Goal: Download file/media

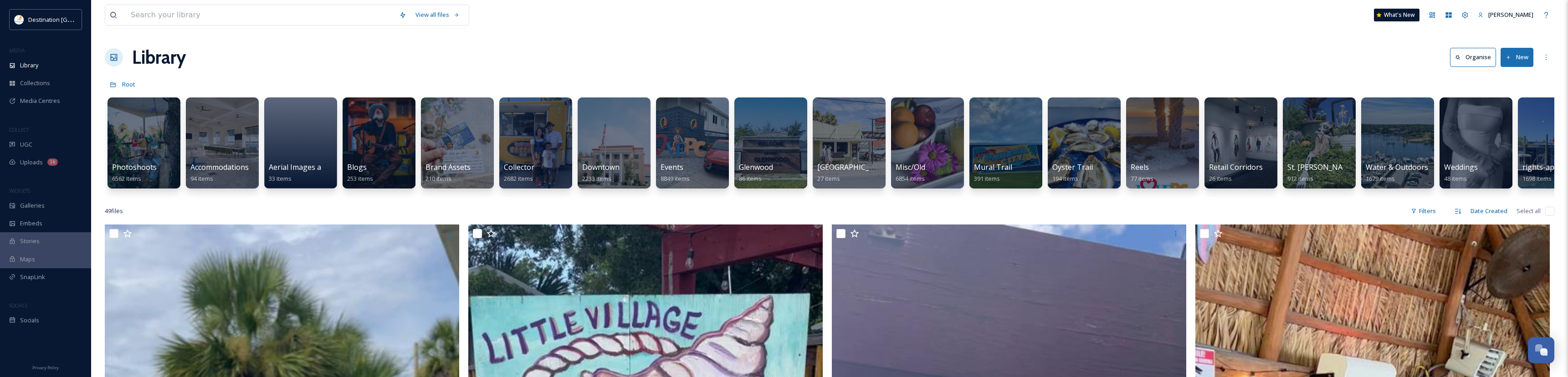
scroll to position [440, 0]
click at [54, 65] on div "Library" at bounding box center [45, 65] width 91 height 18
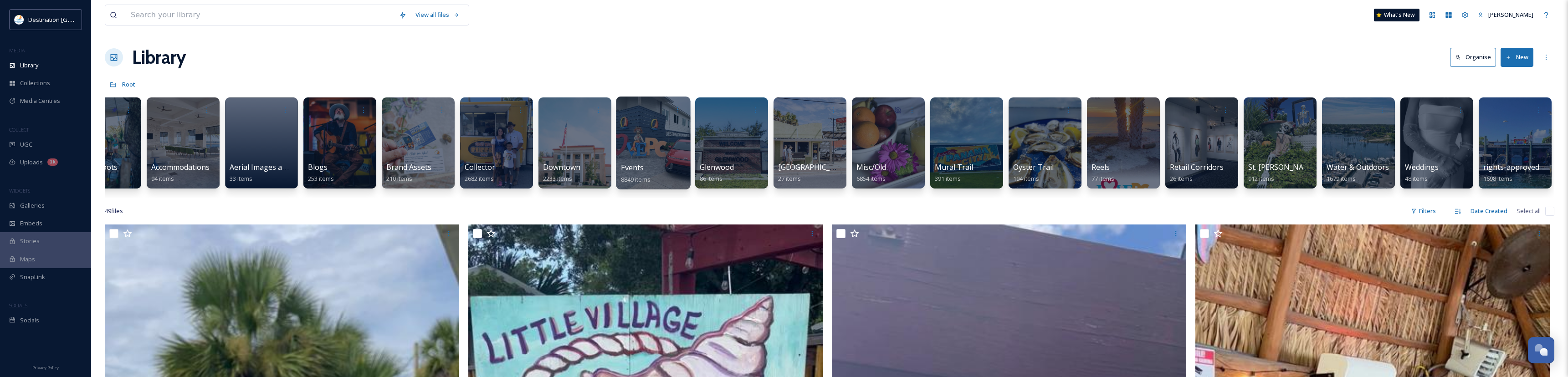
click at [679, 145] on div at bounding box center [652, 143] width 74 height 93
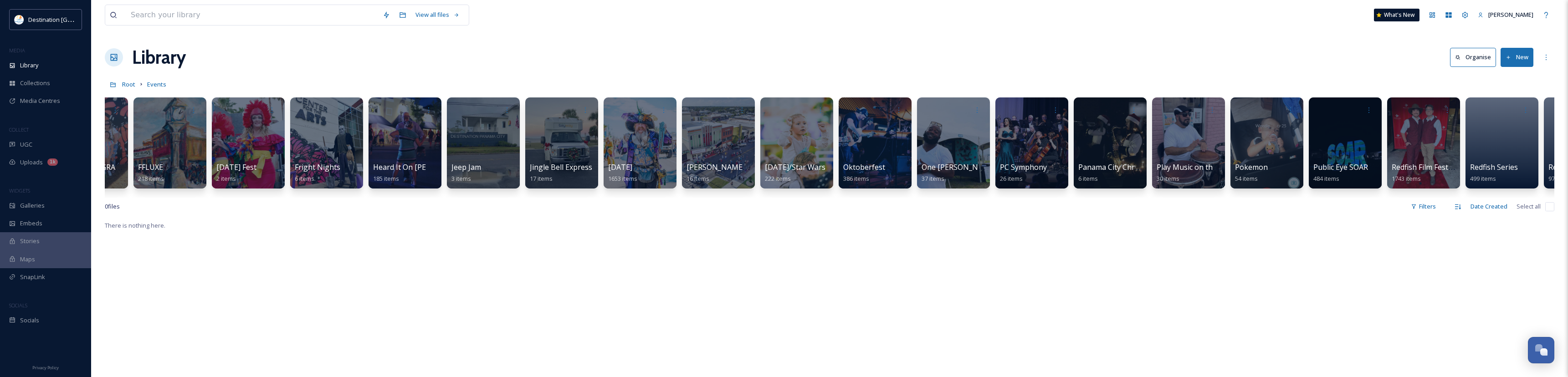
scroll to position [0, 1058]
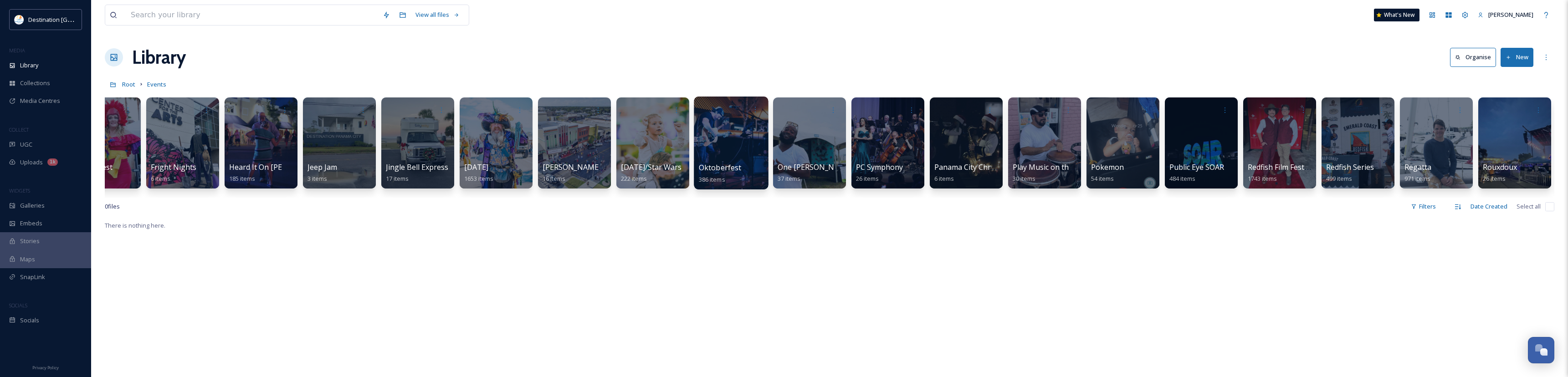
click at [749, 152] on div at bounding box center [731, 143] width 74 height 93
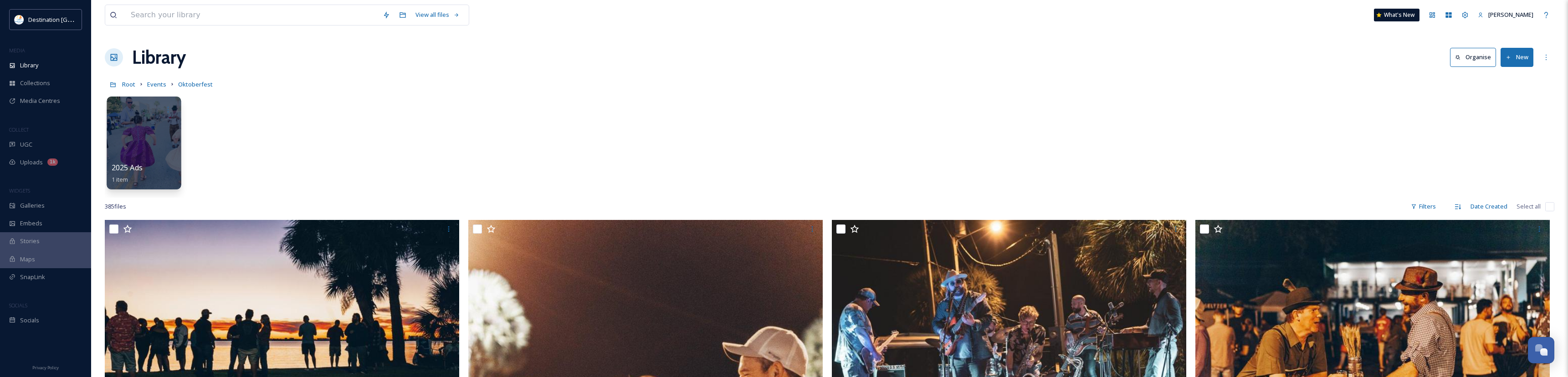
click at [172, 159] on div at bounding box center [143, 143] width 74 height 93
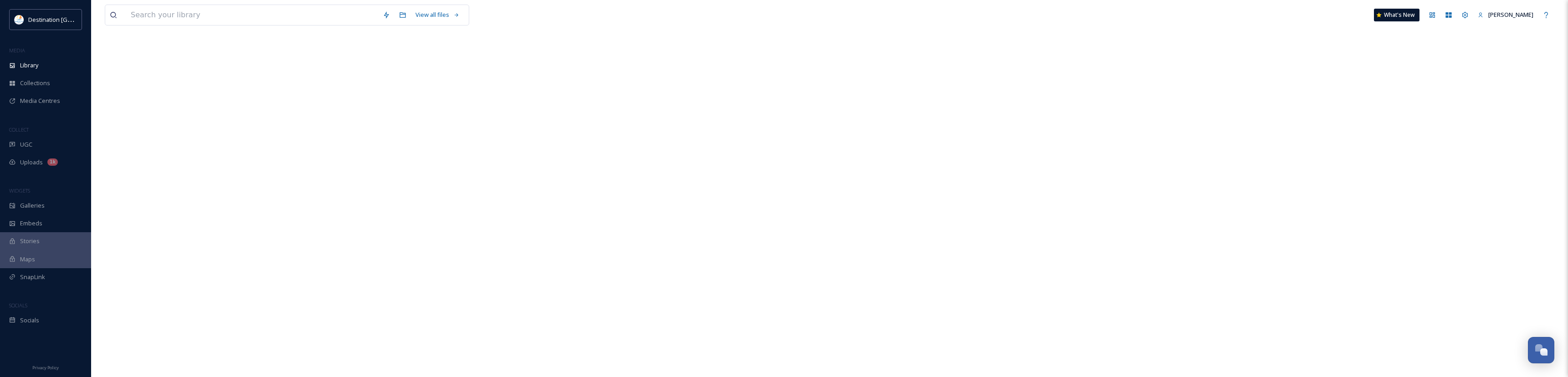
scroll to position [301, 0]
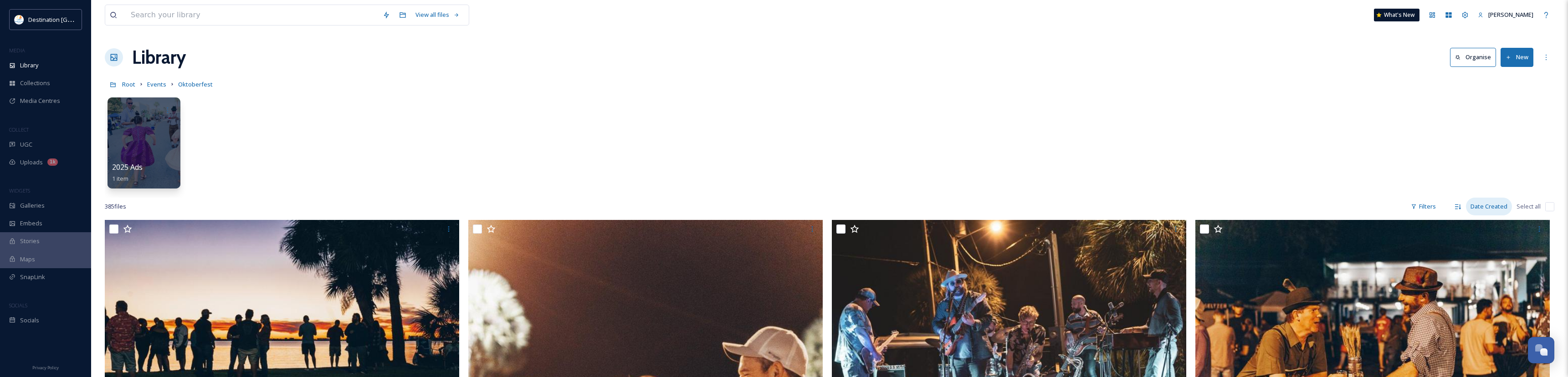
click at [1478, 210] on div "Date Created" at bounding box center [1489, 206] width 46 height 18
click at [1461, 211] on div "Descending" at bounding box center [1457, 207] width 17 height 16
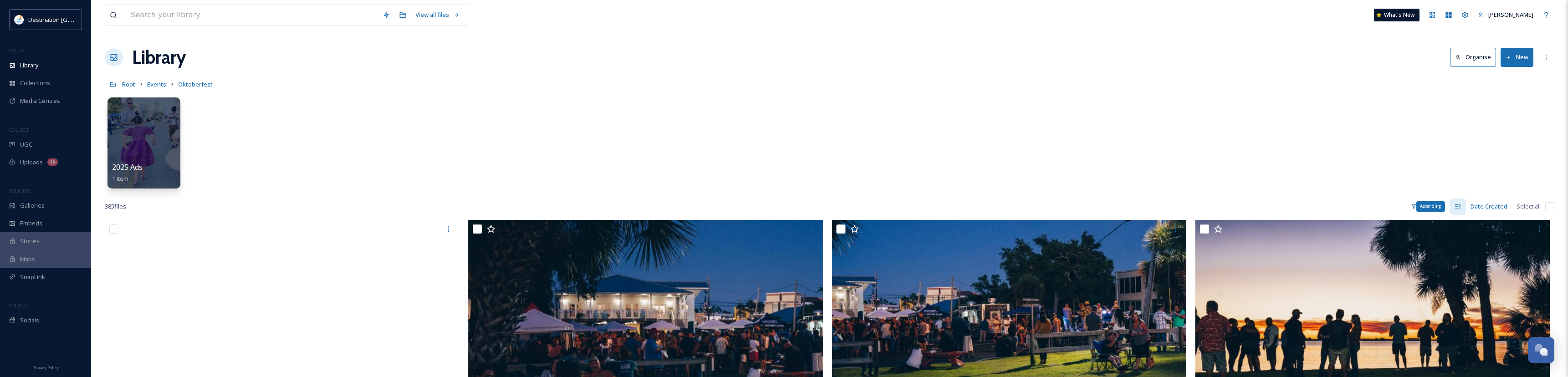
click at [1457, 206] on icon at bounding box center [1458, 207] width 7 height 7
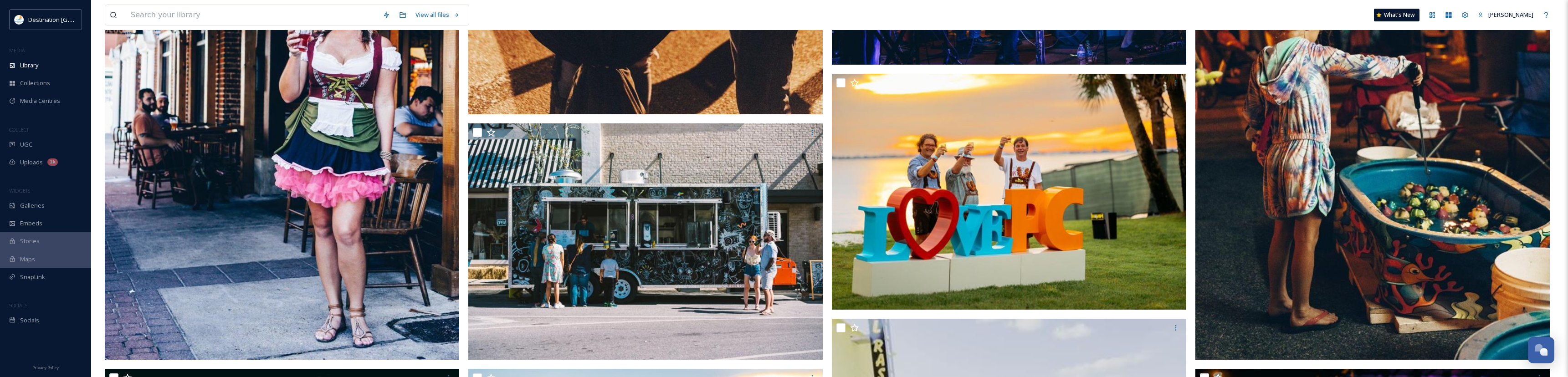
scroll to position [592, 0]
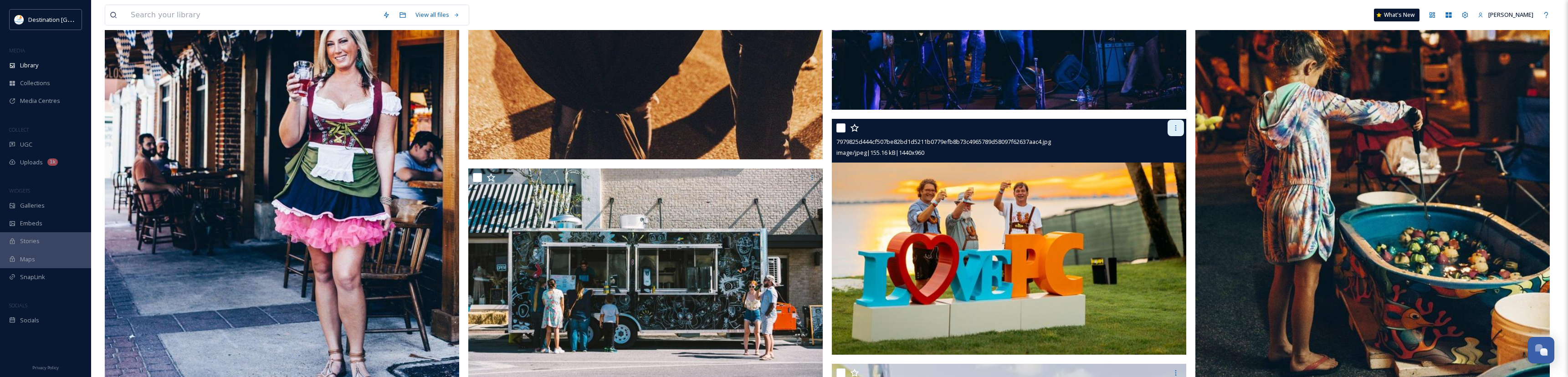
click at [1173, 128] on icon at bounding box center [1176, 128] width 7 height 7
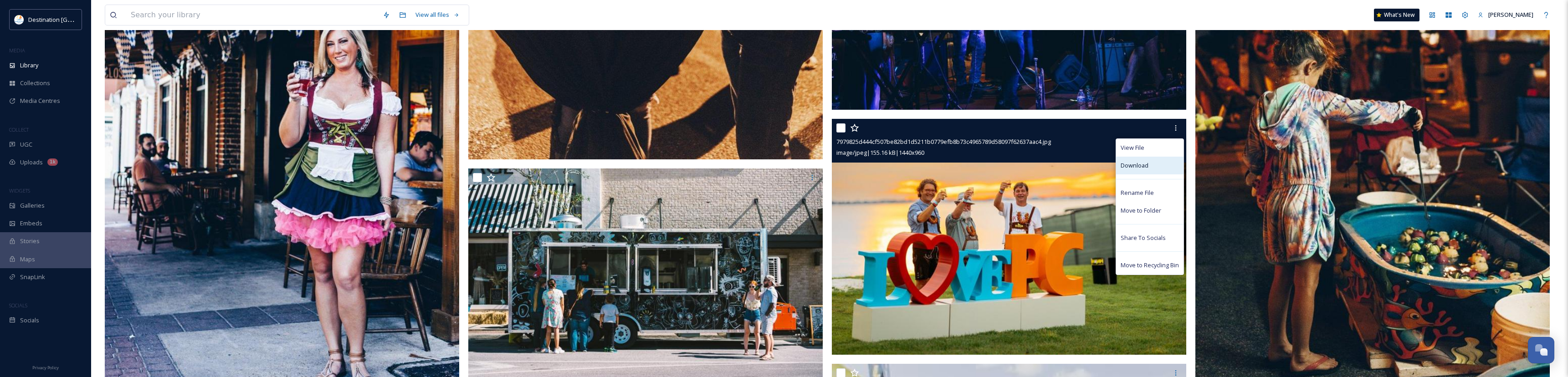
click at [1146, 159] on div "Download" at bounding box center [1150, 165] width 67 height 18
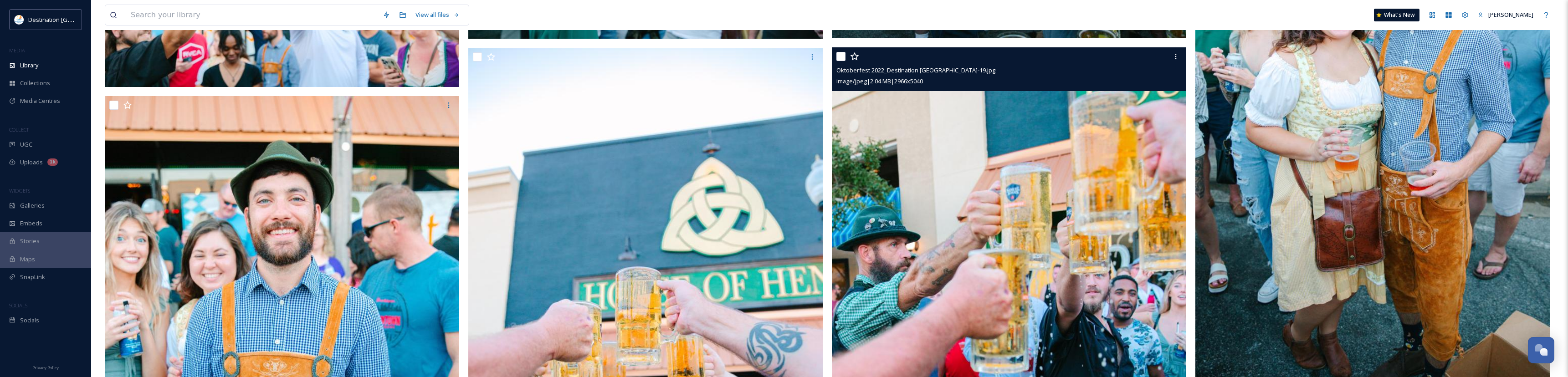
scroll to position [7285, 0]
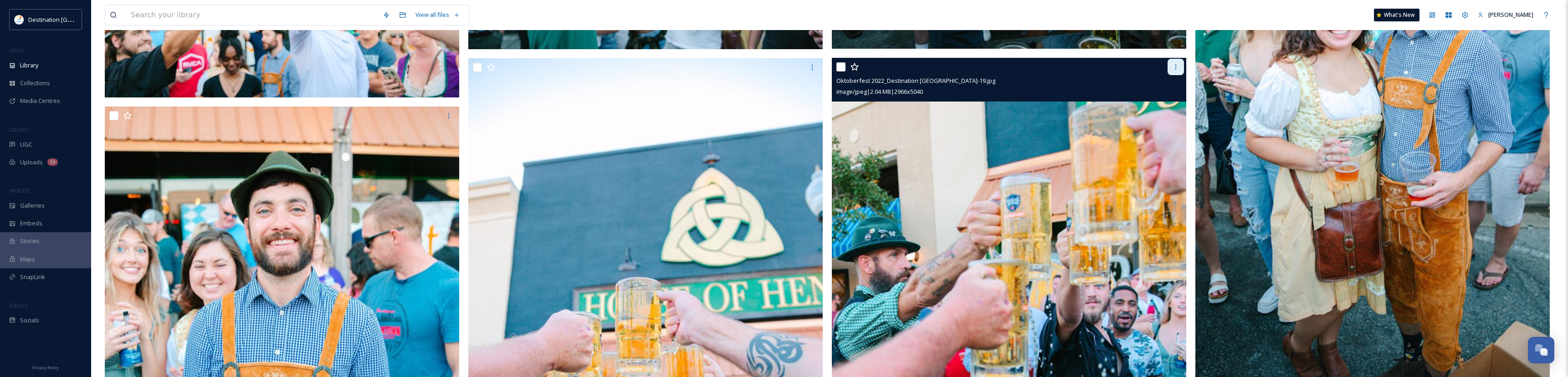
click at [1178, 73] on div at bounding box center [1176, 67] width 17 height 16
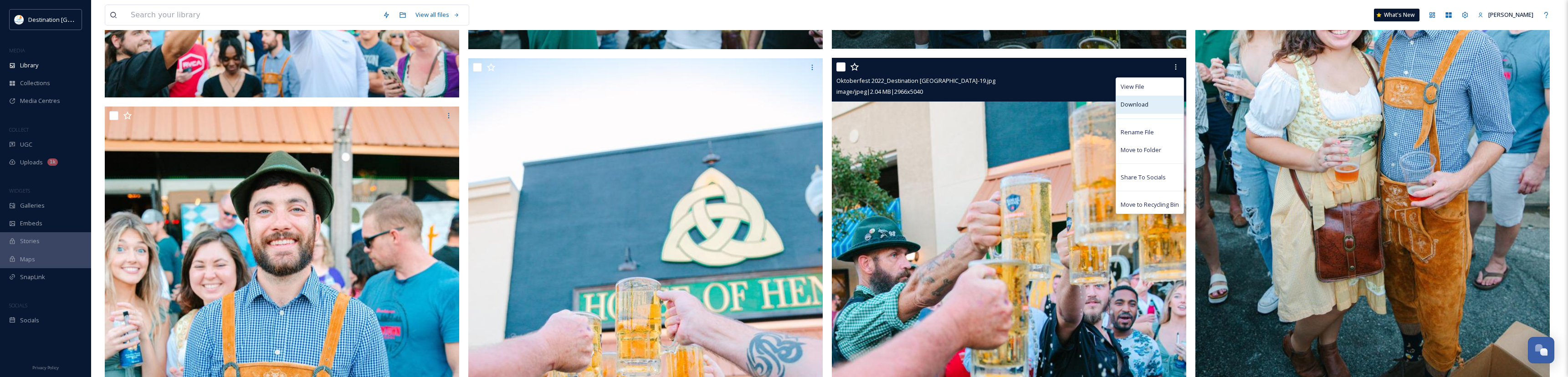
click at [1159, 100] on div "Download" at bounding box center [1150, 104] width 67 height 18
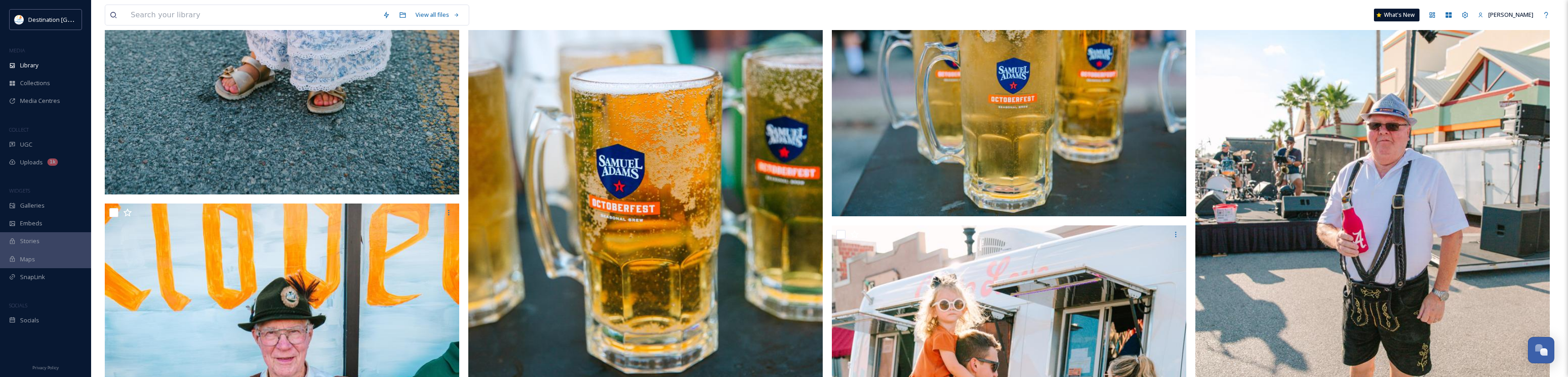
scroll to position [8560, 0]
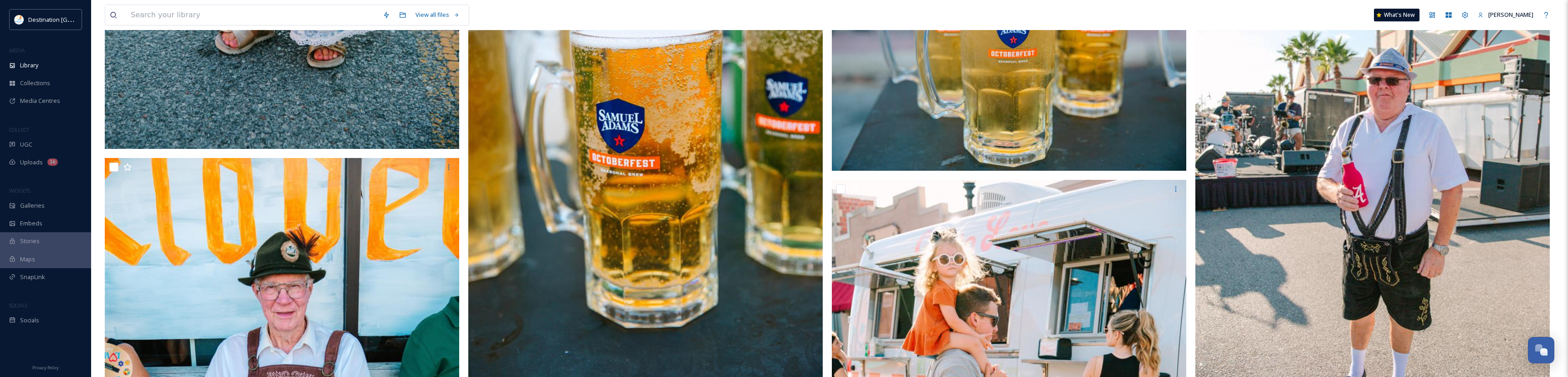
click at [1331, 207] on img at bounding box center [1372, 188] width 355 height 532
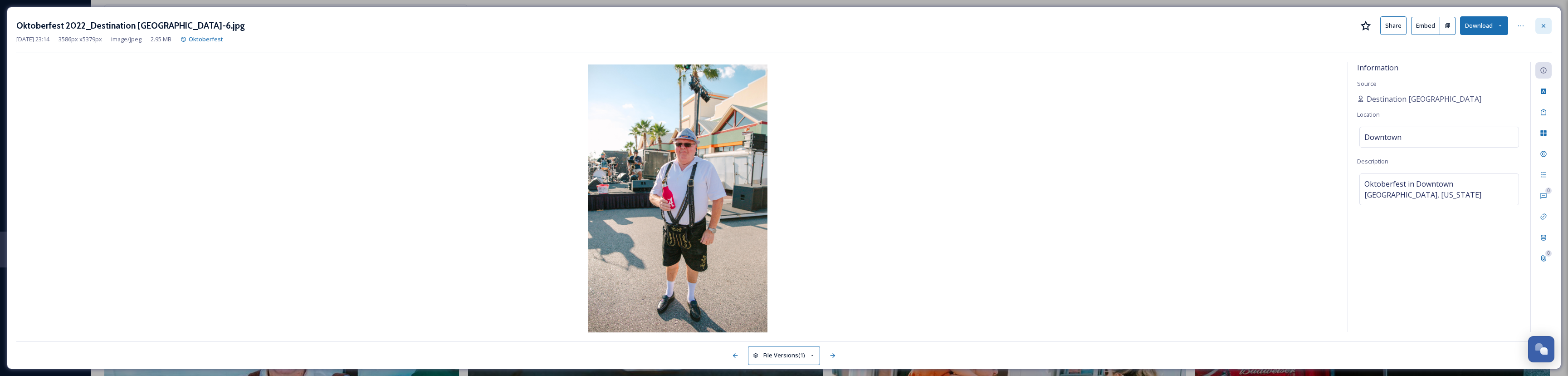
click at [1544, 26] on icon at bounding box center [1544, 26] width 7 height 7
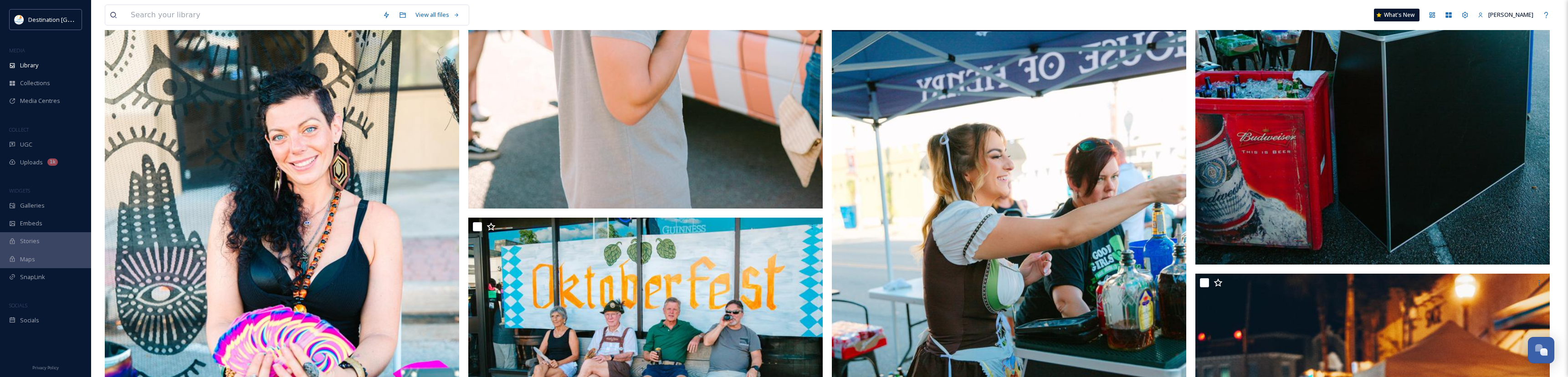
scroll to position [9334, 0]
click at [1034, 211] on img at bounding box center [1009, 254] width 355 height 532
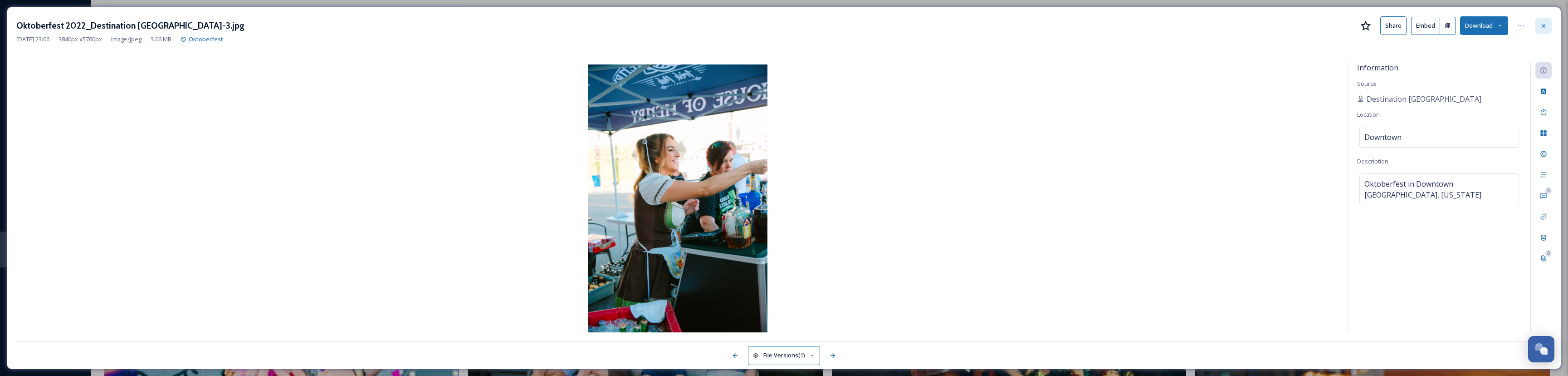
click at [1541, 23] on icon at bounding box center [1544, 26] width 7 height 7
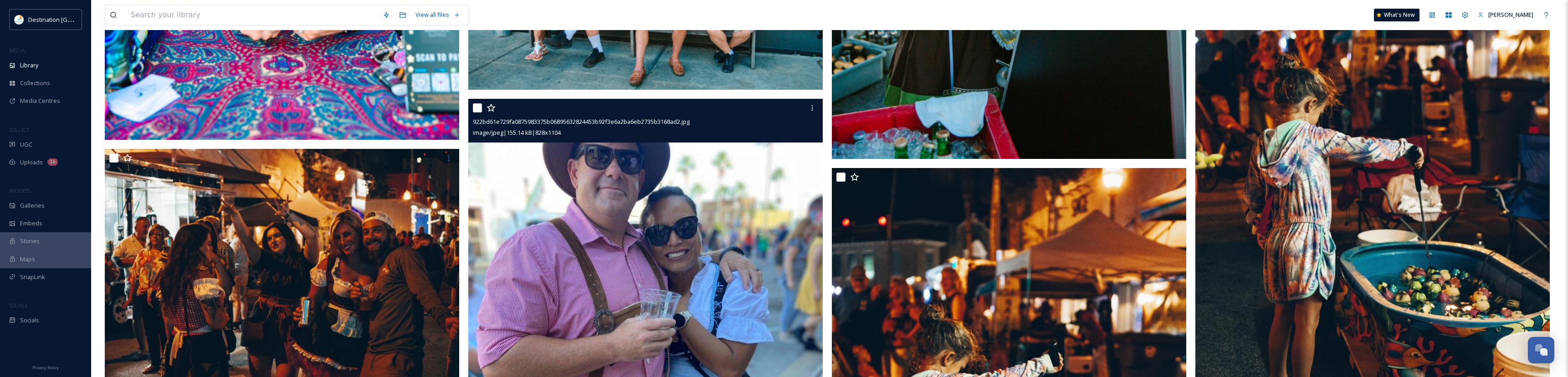
scroll to position [9743, 0]
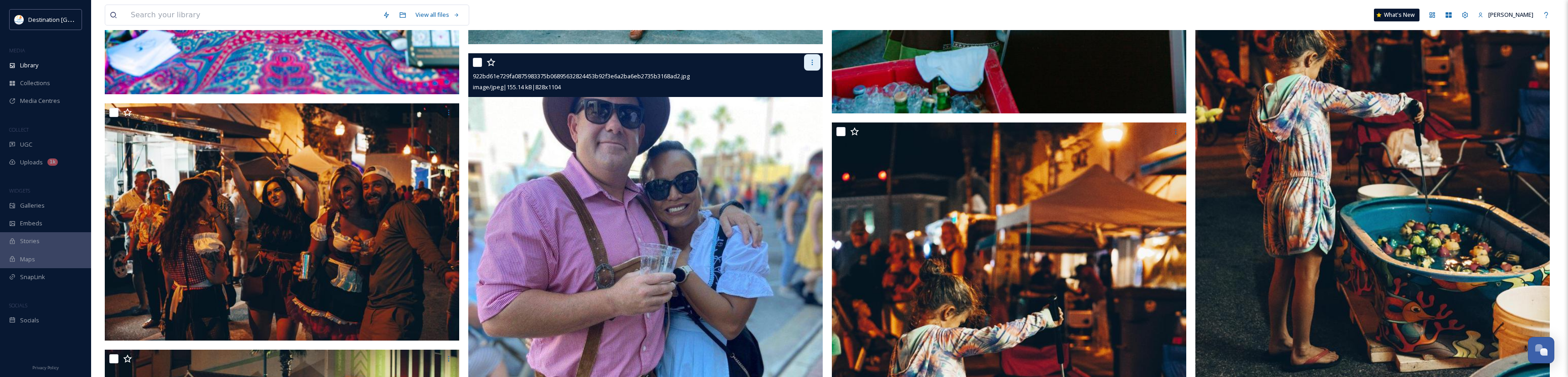
click at [811, 62] on icon at bounding box center [812, 62] width 7 height 7
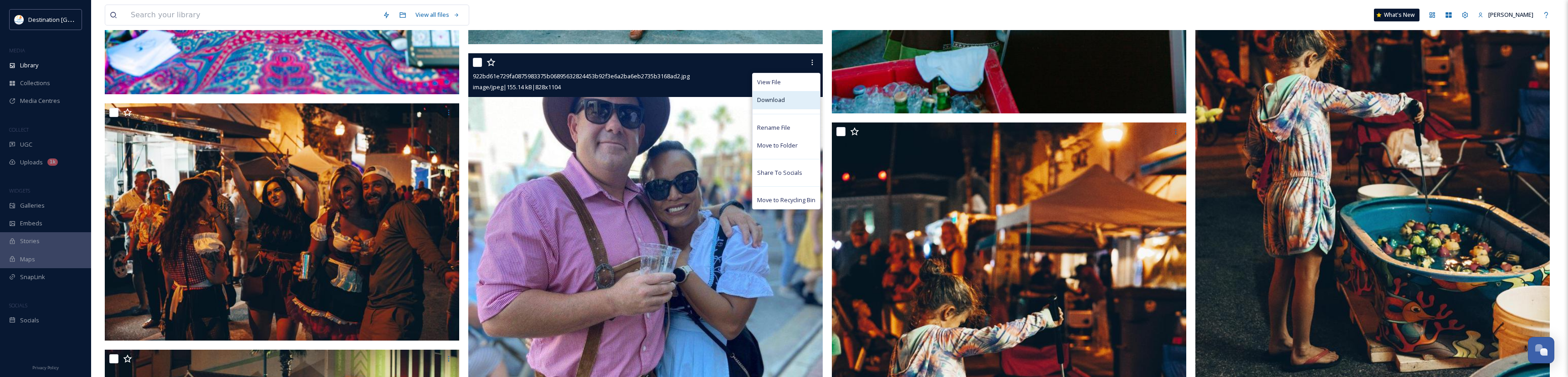
click at [771, 99] on span "Download" at bounding box center [770, 100] width 28 height 9
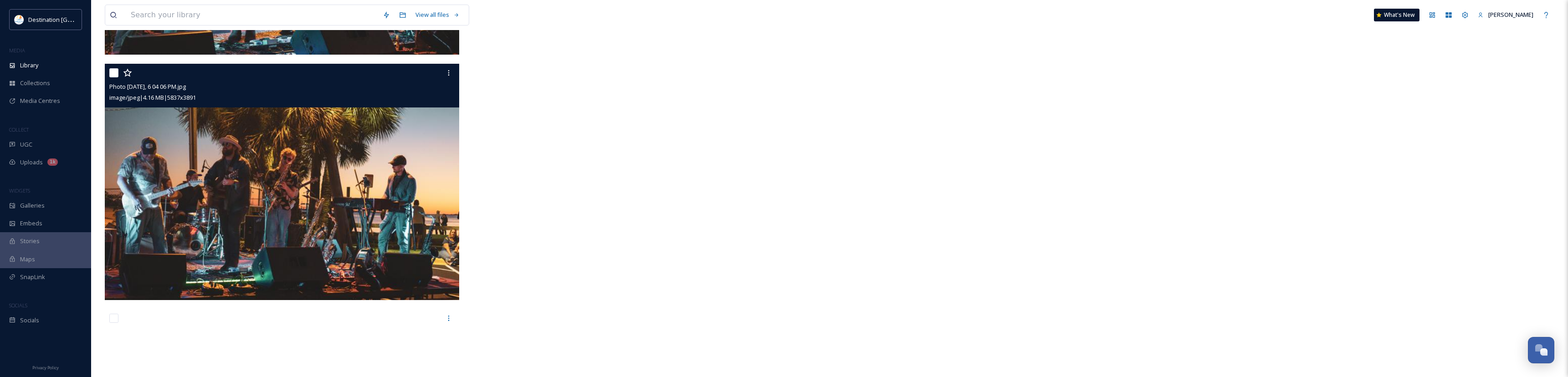
scroll to position [36991, 0]
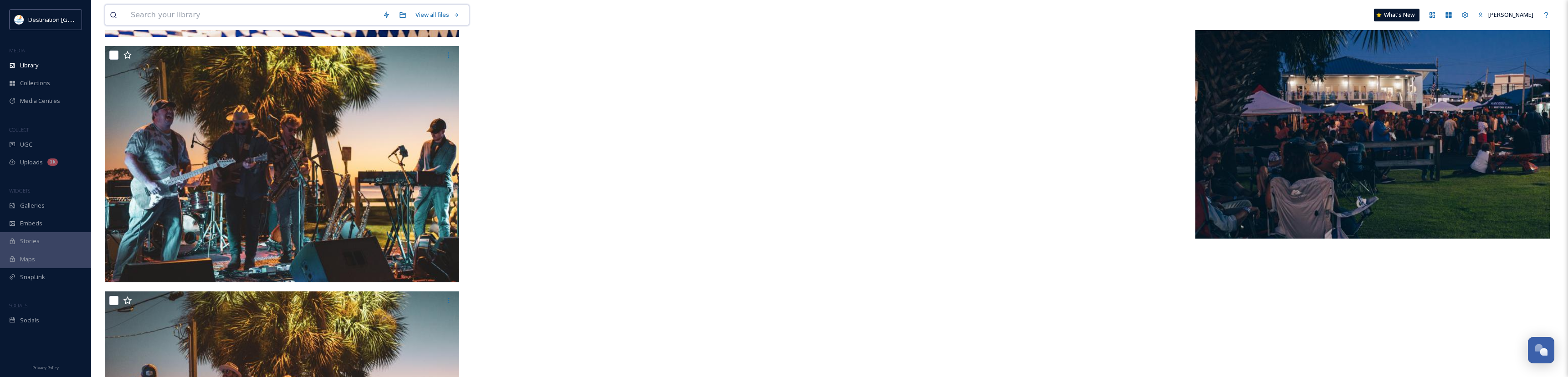
click at [178, 15] on input at bounding box center [252, 15] width 252 height 20
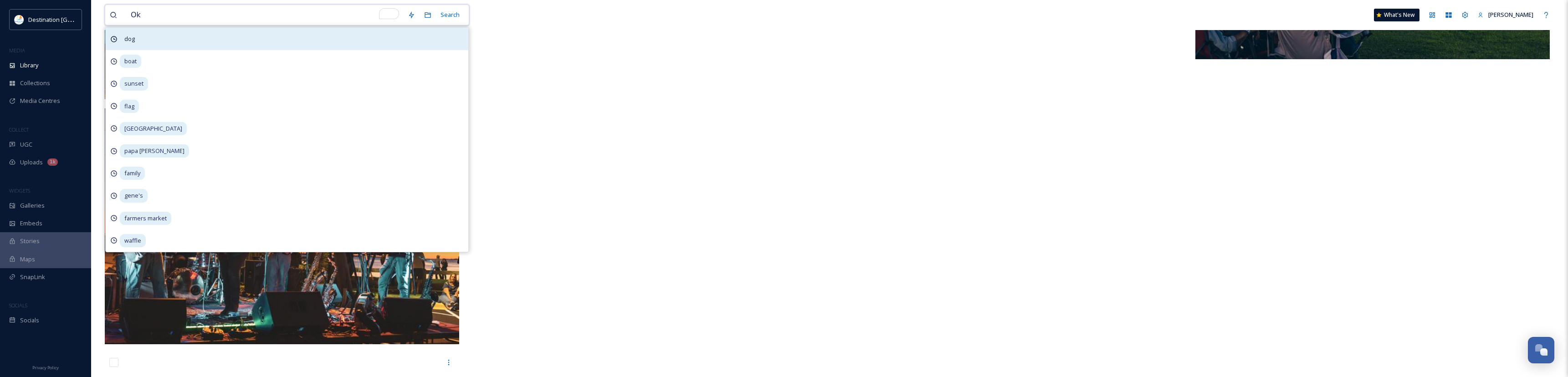
scroll to position [36810, 0]
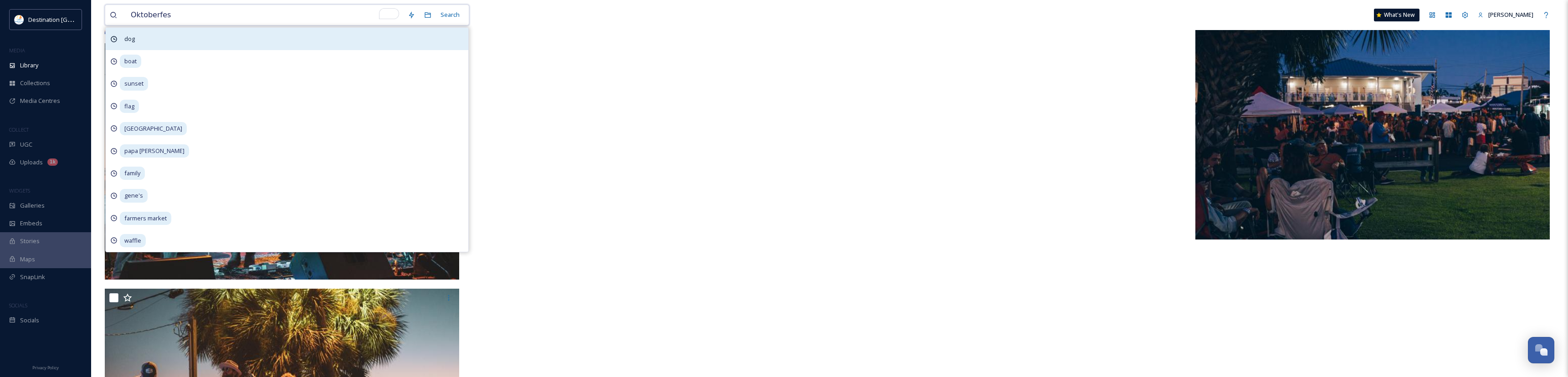
type input "Oktoberfest"
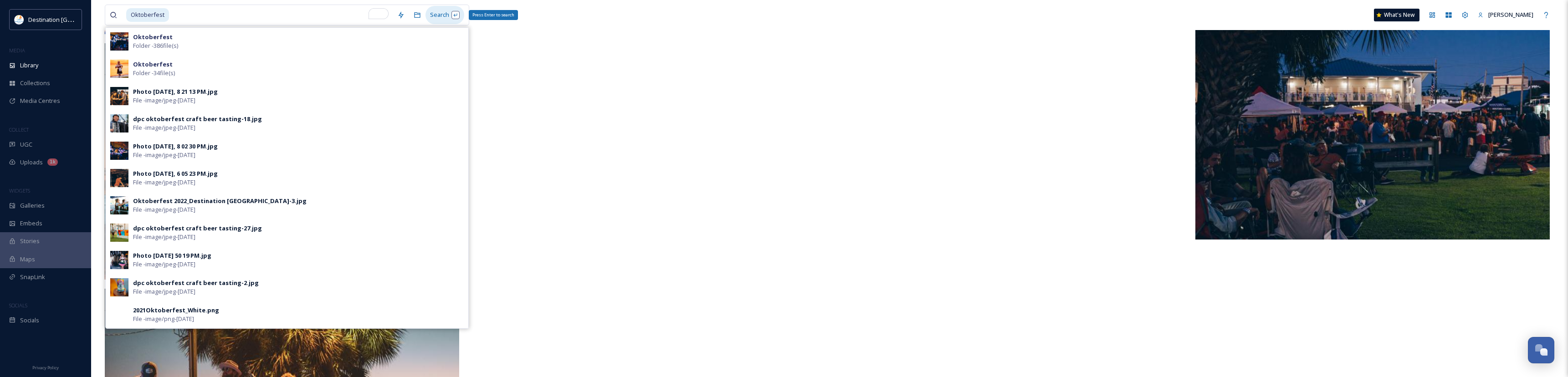
click at [446, 15] on div "Search Press Enter to search" at bounding box center [444, 15] width 39 height 18
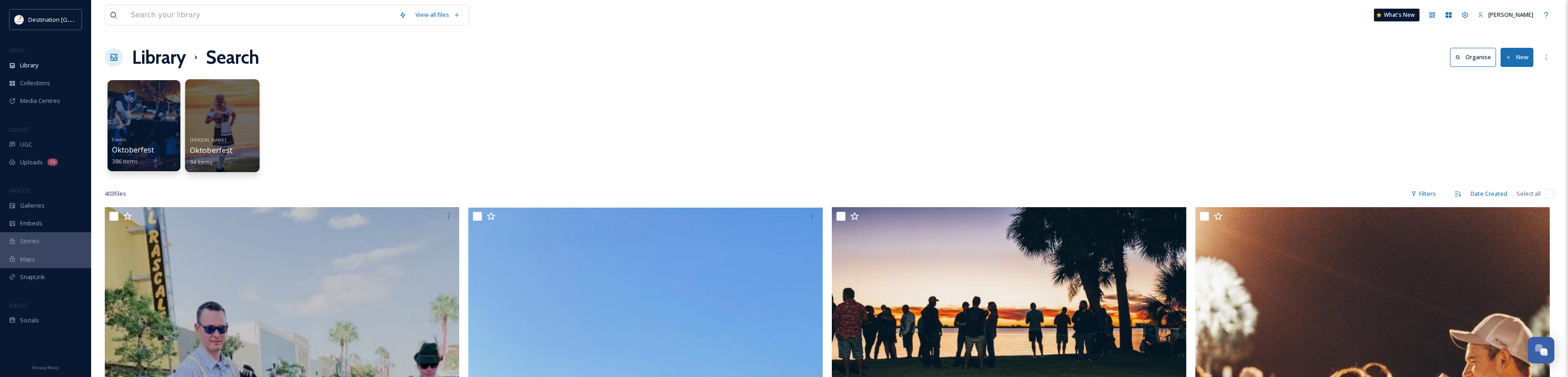
click at [234, 125] on div at bounding box center [222, 126] width 74 height 93
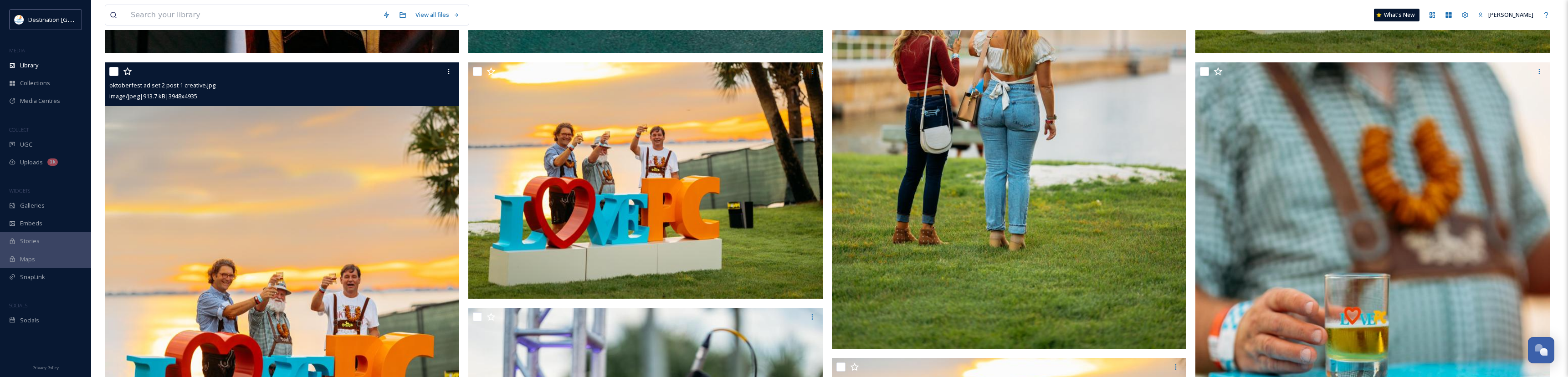
scroll to position [1344, 0]
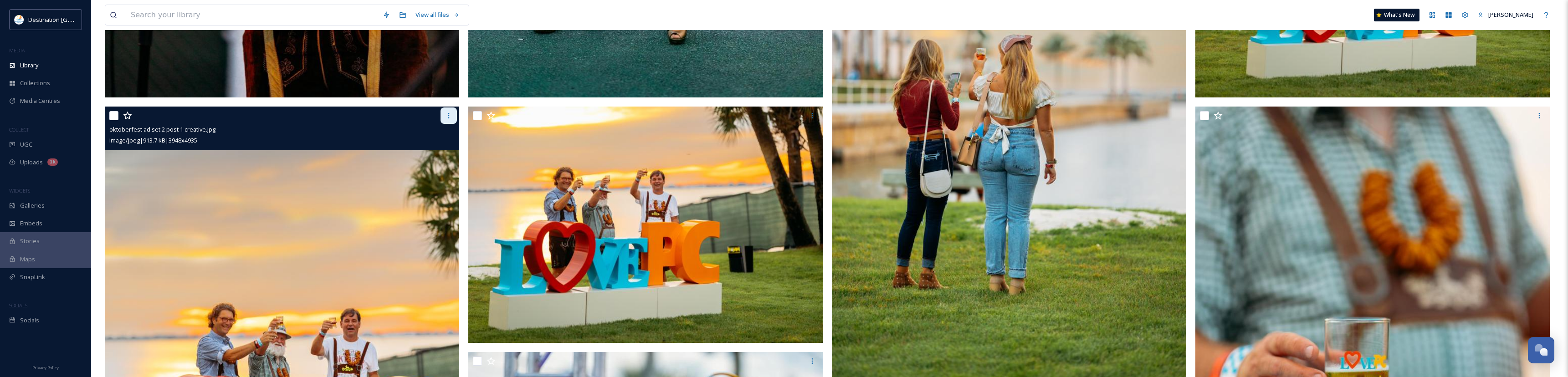
click at [447, 117] on icon at bounding box center [449, 115] width 7 height 7
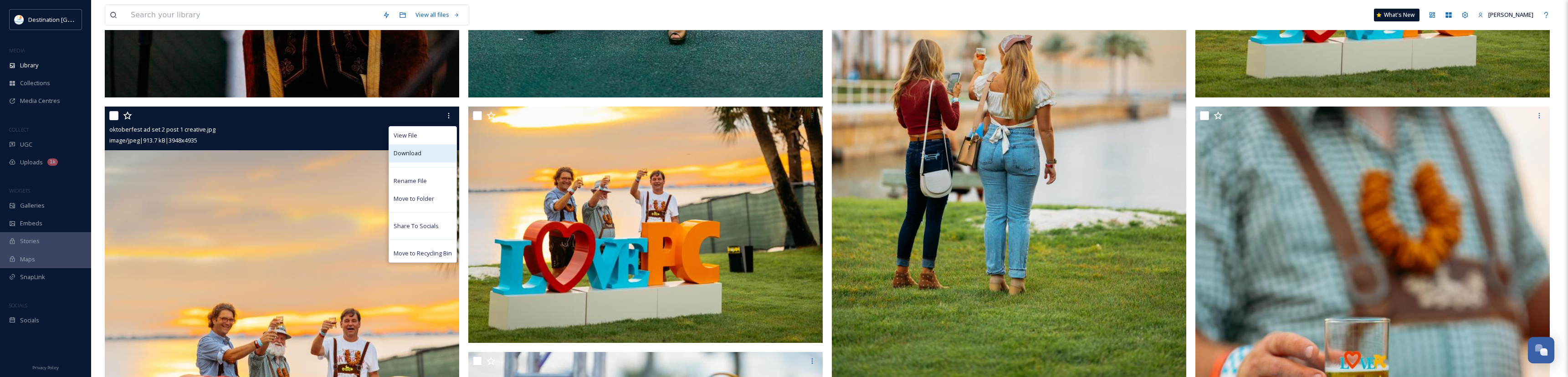
click at [416, 149] on span "Download" at bounding box center [407, 153] width 28 height 9
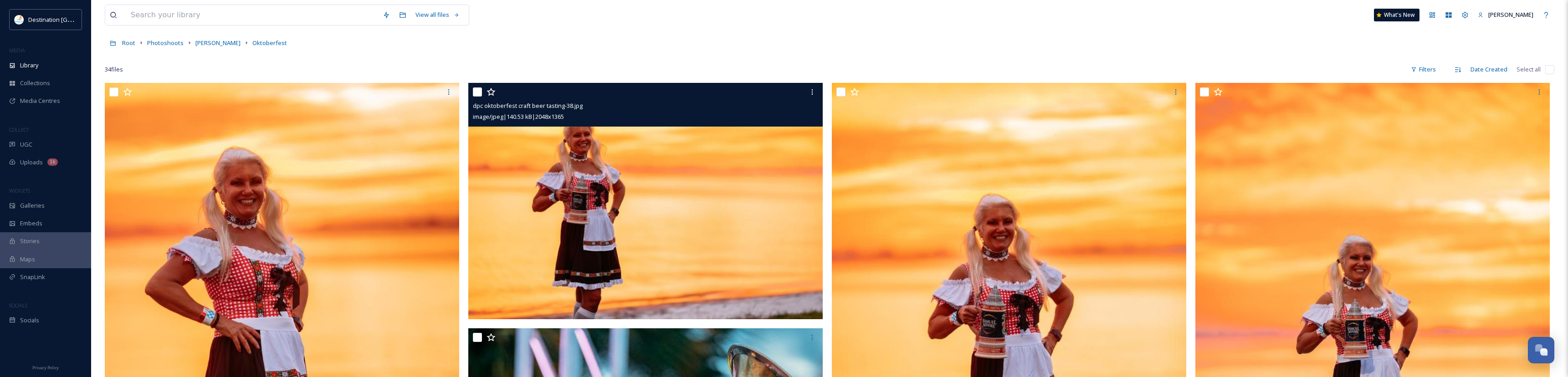
scroll to position [0, 0]
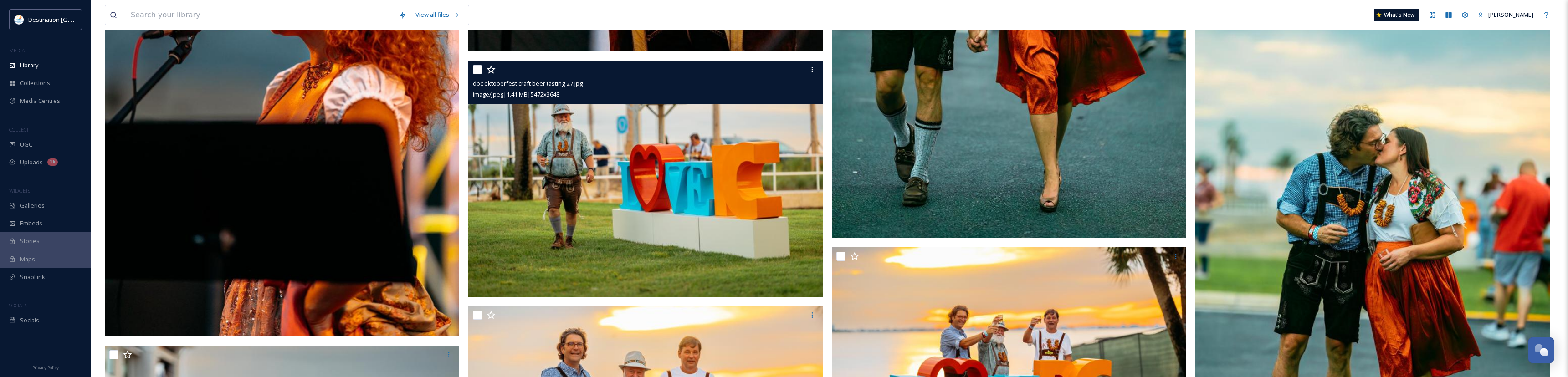
scroll to position [3597, 0]
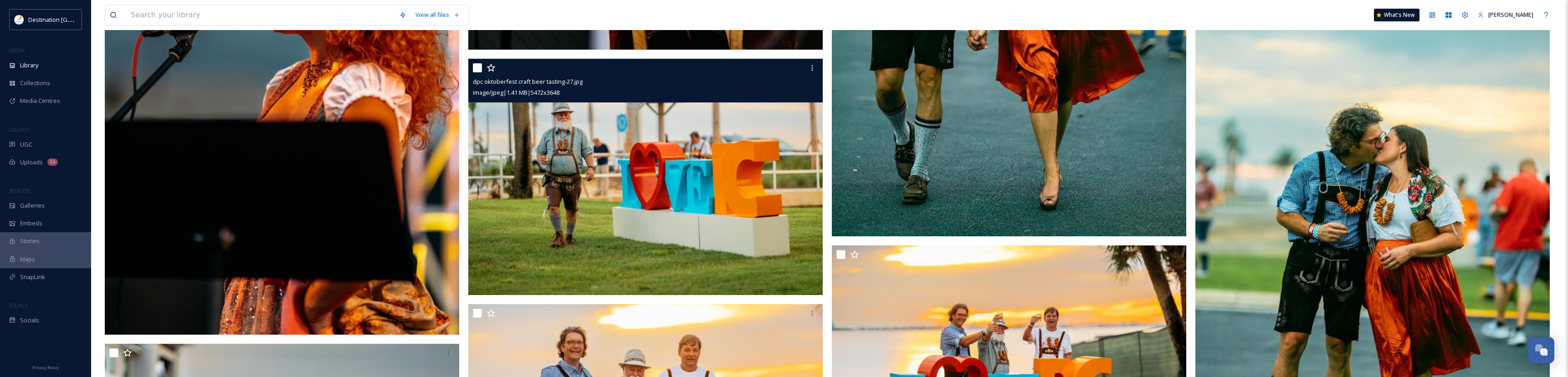
click at [673, 178] on img at bounding box center [646, 177] width 355 height 236
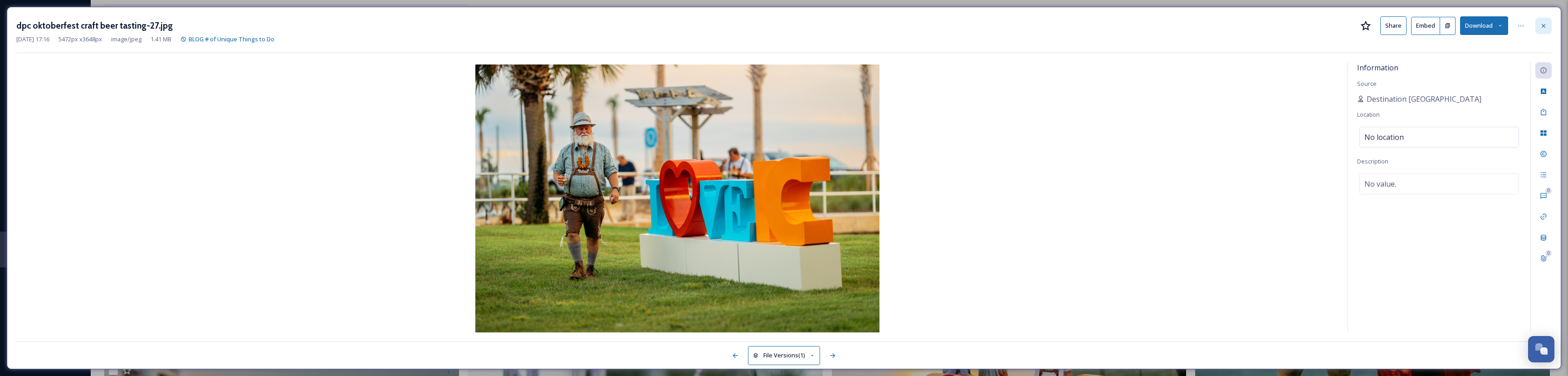
click at [1539, 20] on div at bounding box center [1543, 26] width 16 height 16
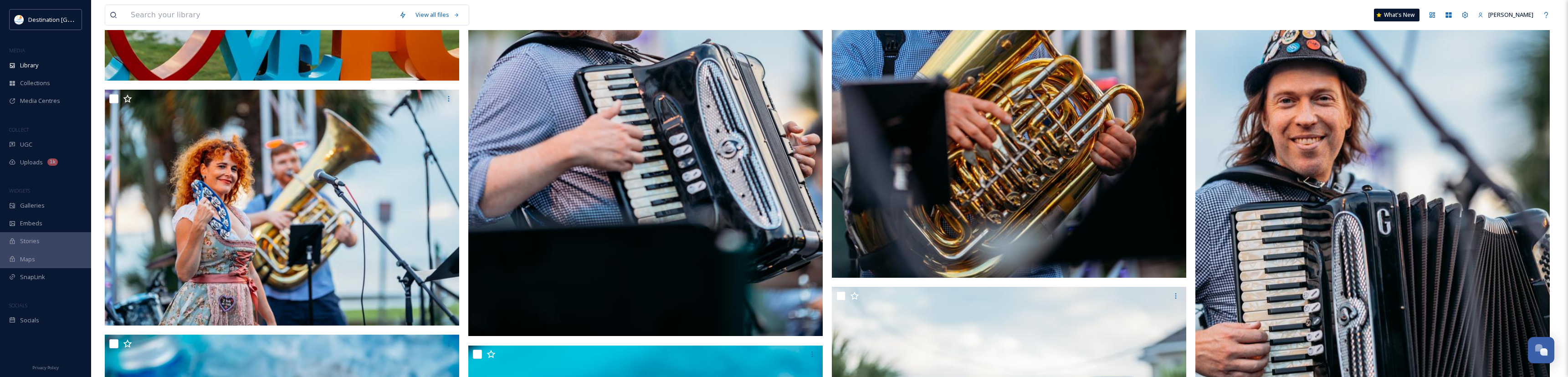
scroll to position [4872, 0]
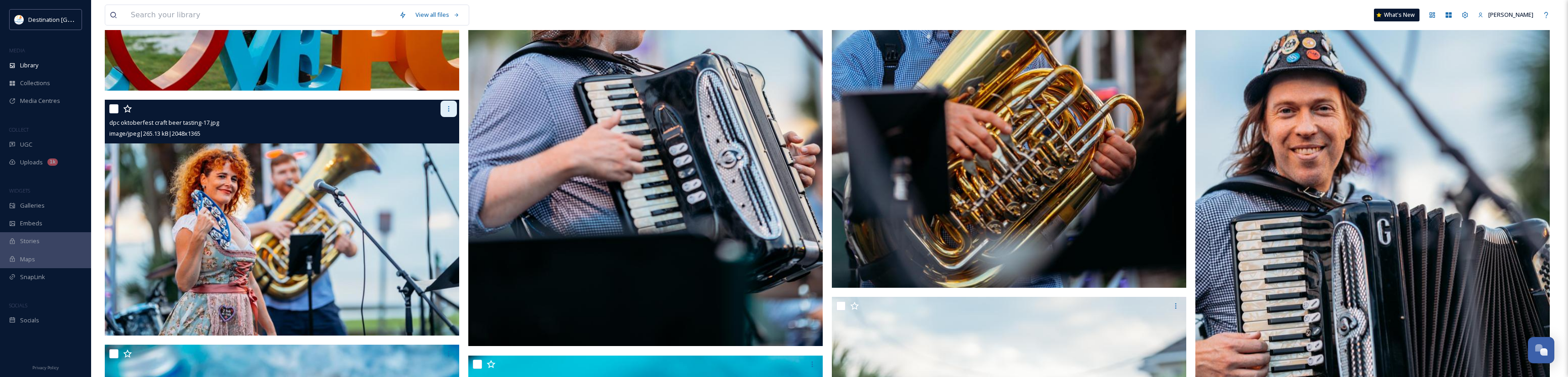
click at [452, 110] on div at bounding box center [449, 109] width 17 height 16
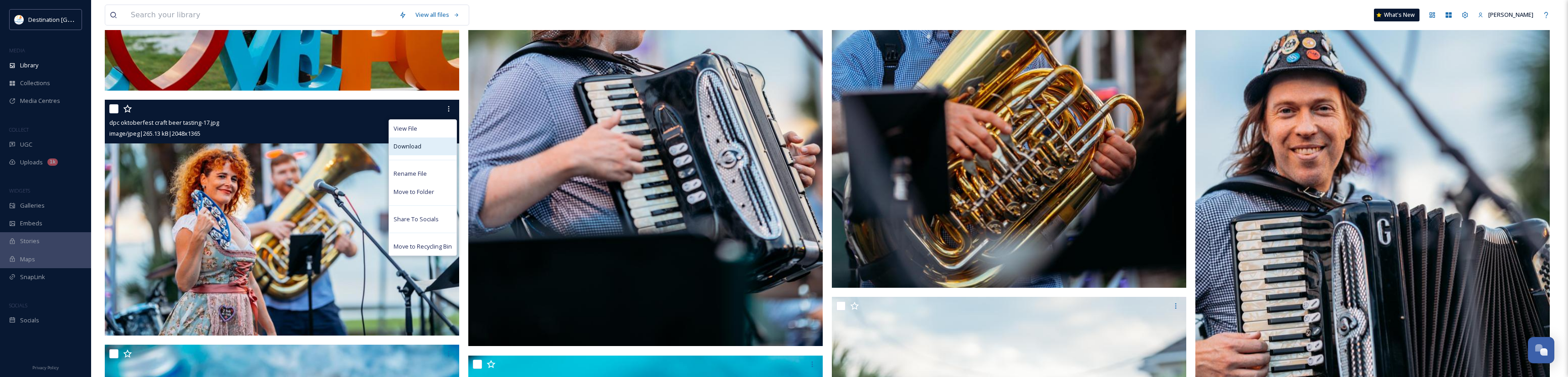
click at [419, 147] on span "Download" at bounding box center [407, 146] width 28 height 9
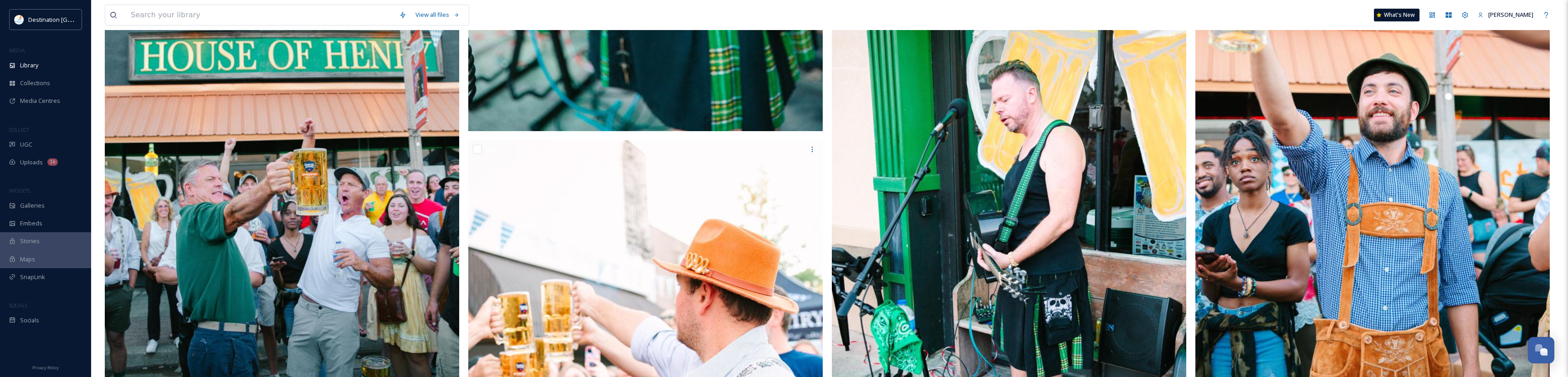
scroll to position [7877, 0]
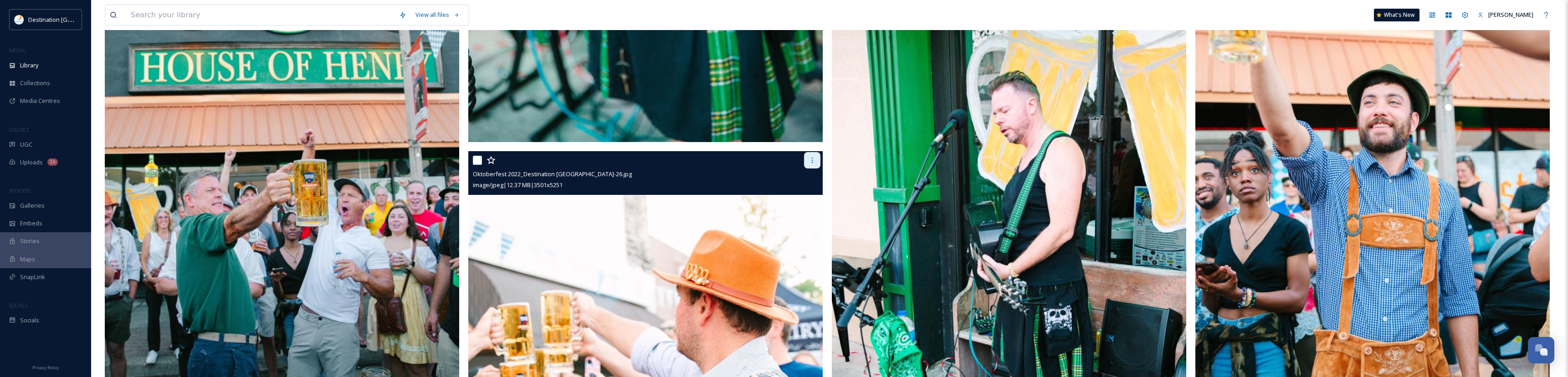
click at [814, 160] on icon at bounding box center [812, 160] width 7 height 7
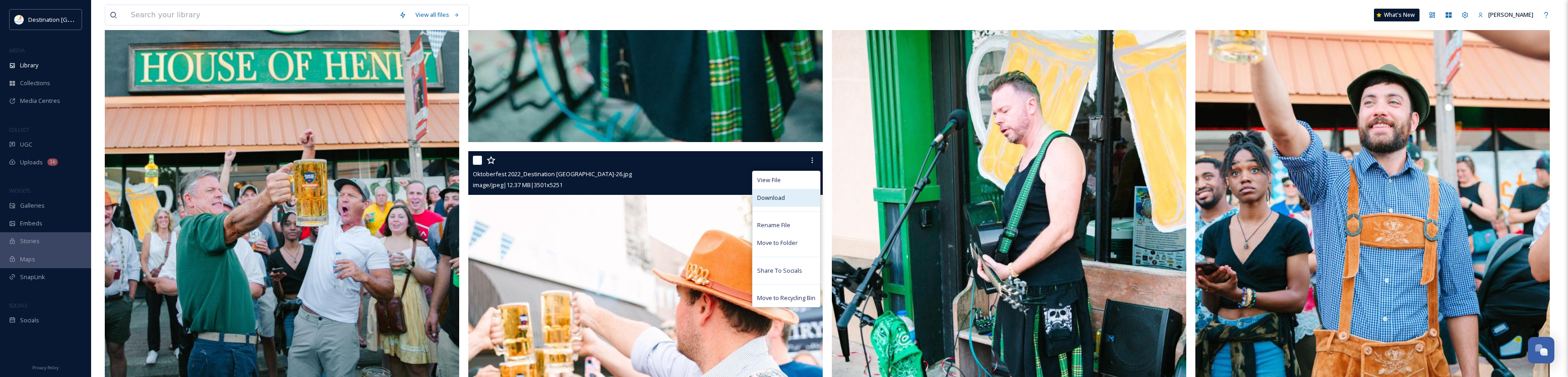
click at [755, 200] on div "Download" at bounding box center [786, 197] width 67 height 18
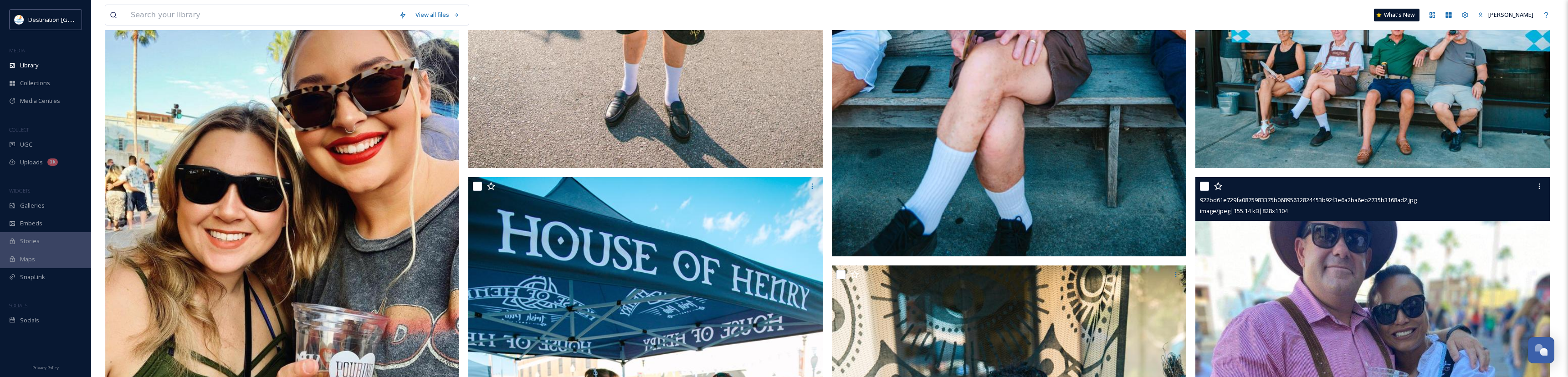
scroll to position [10791, 0]
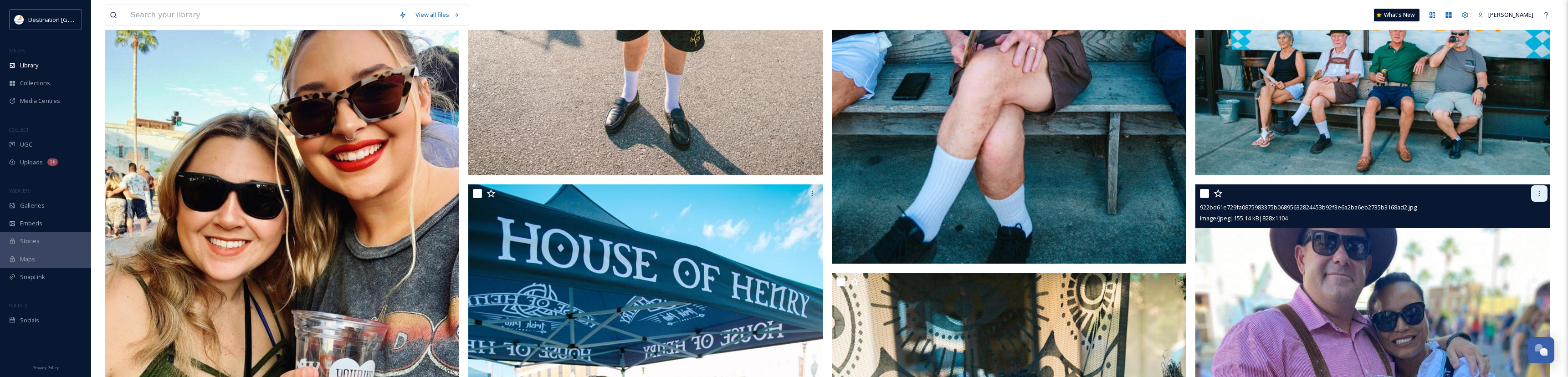
click at [1538, 193] on icon at bounding box center [1539, 194] width 7 height 7
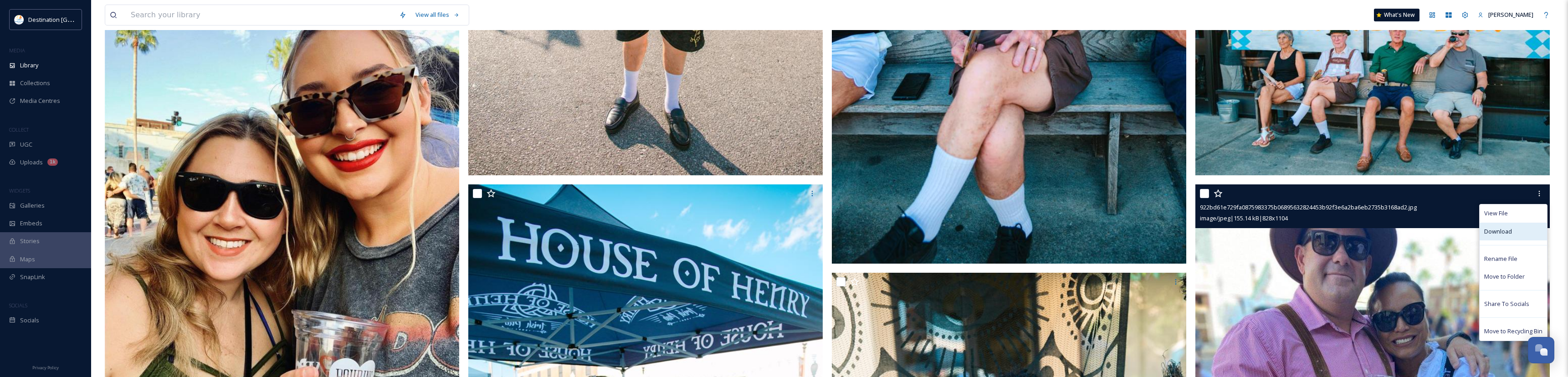
click at [1509, 226] on div "Download" at bounding box center [1513, 231] width 67 height 18
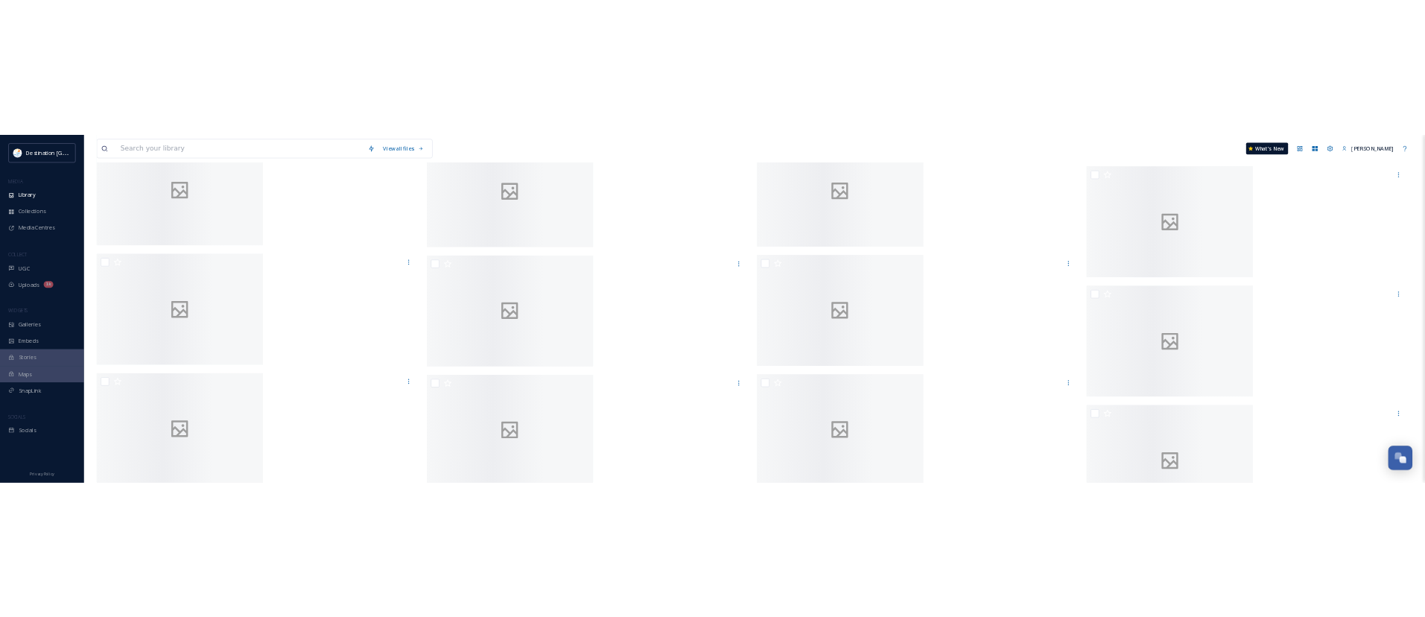
scroll to position [11990, 0]
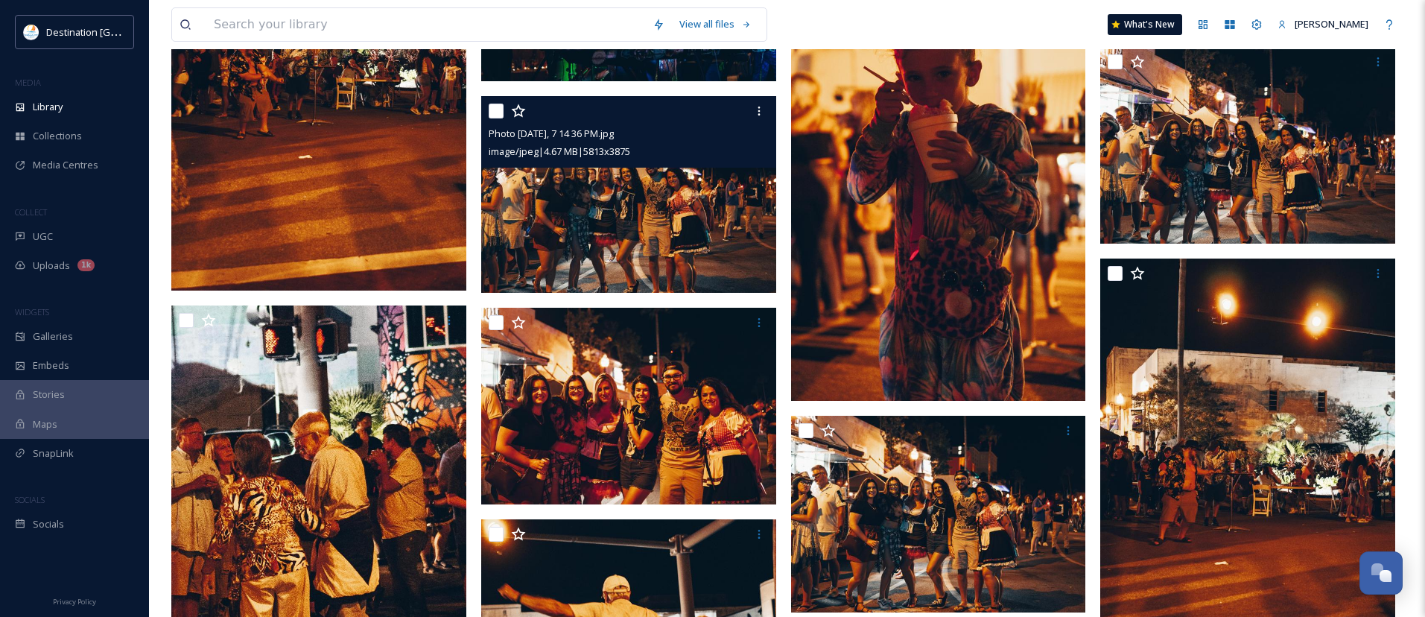
click at [681, 220] on img at bounding box center [628, 194] width 295 height 197
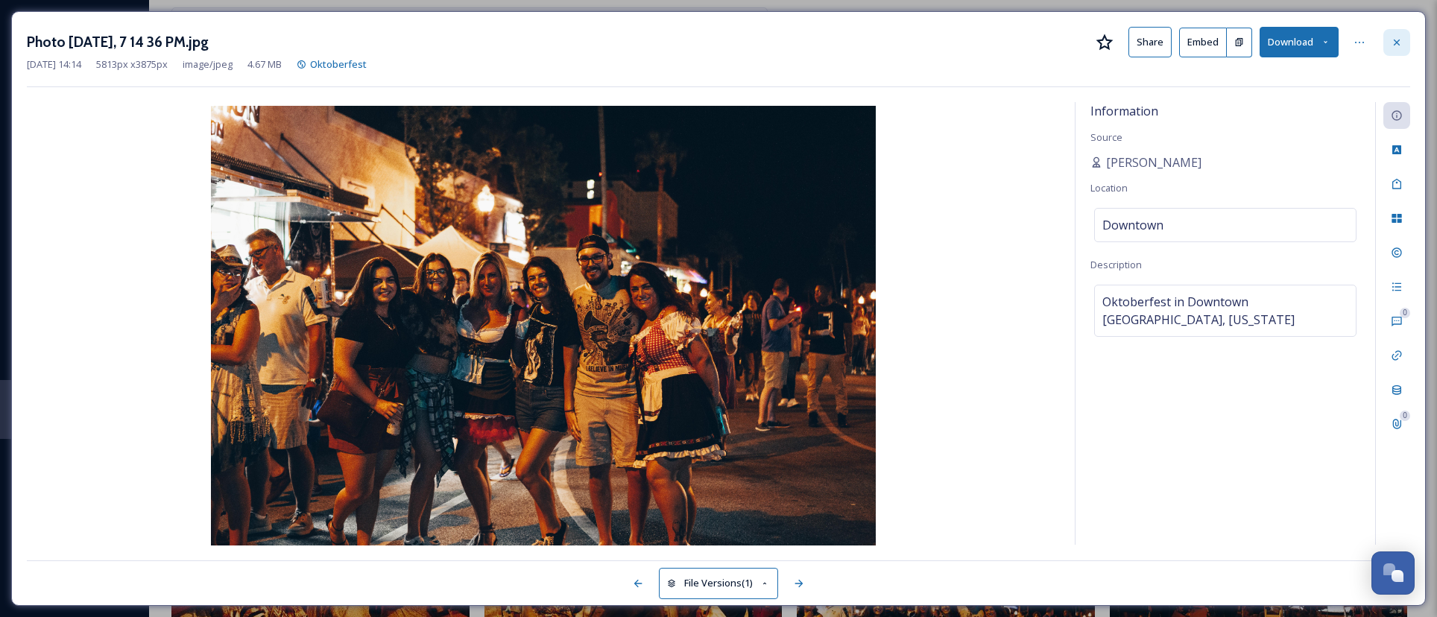
click at [1393, 43] on icon at bounding box center [1396, 43] width 12 height 12
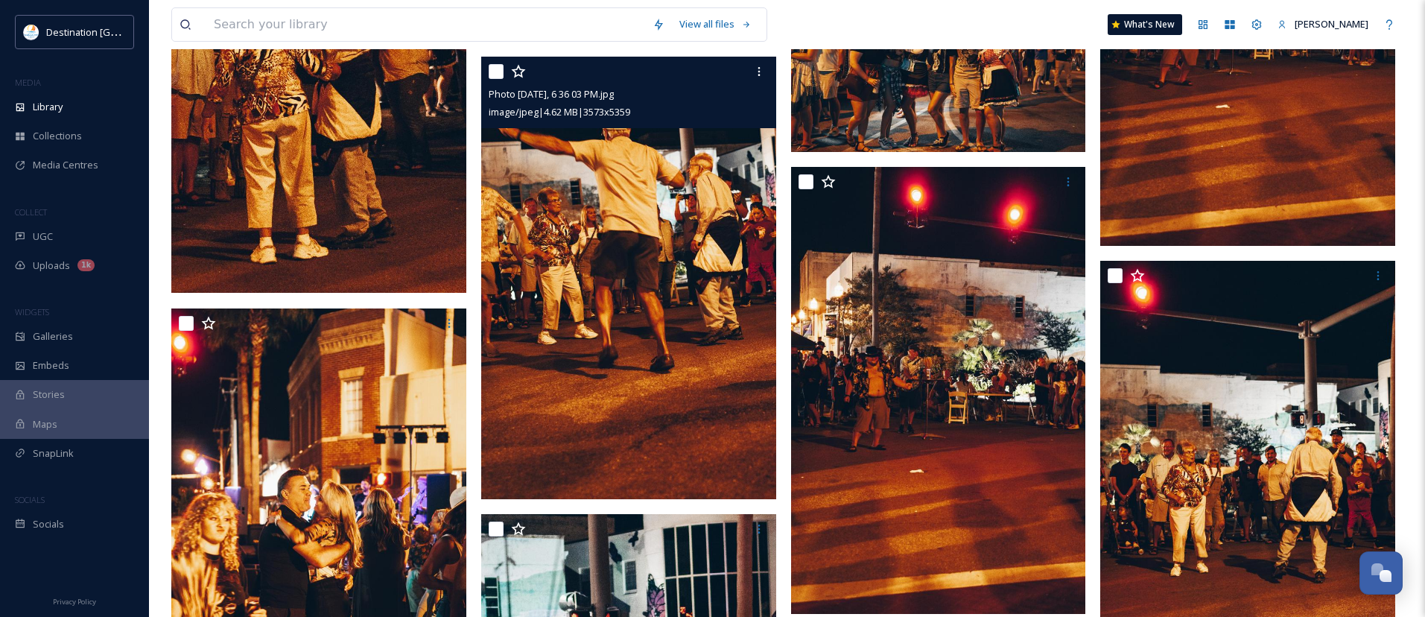
scroll to position [12586, 0]
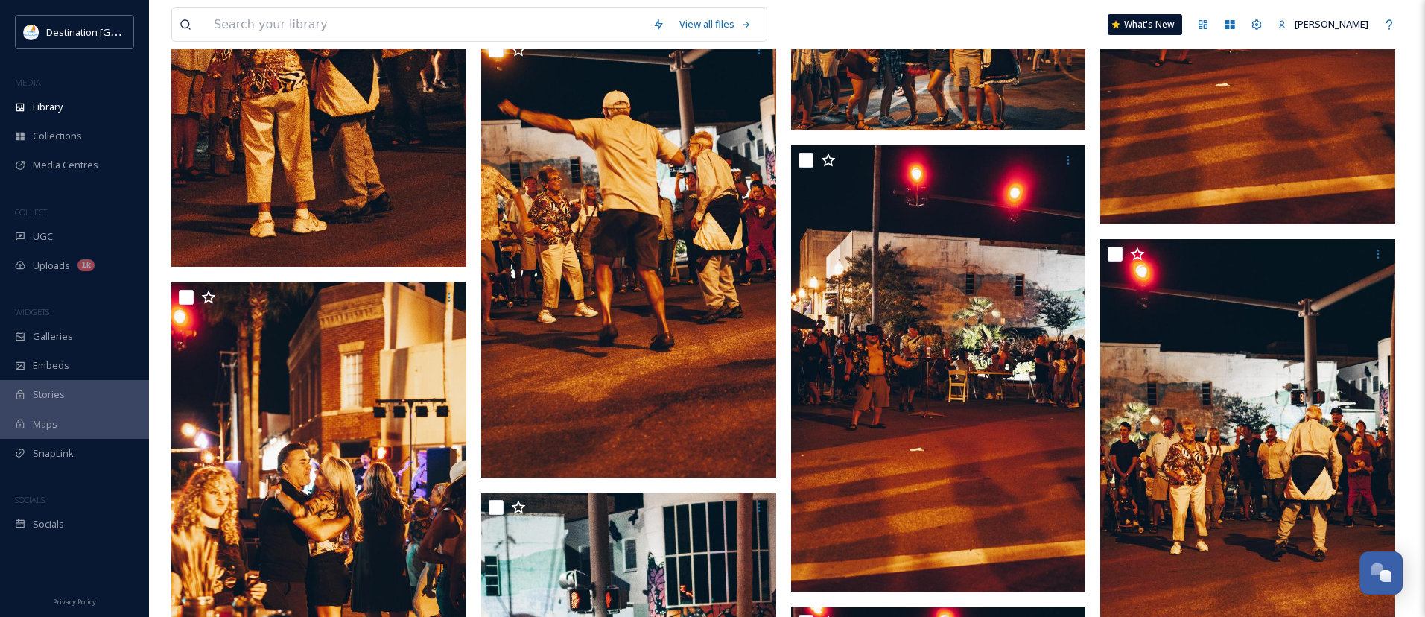
click at [303, 148] on img at bounding box center [318, 46] width 295 height 442
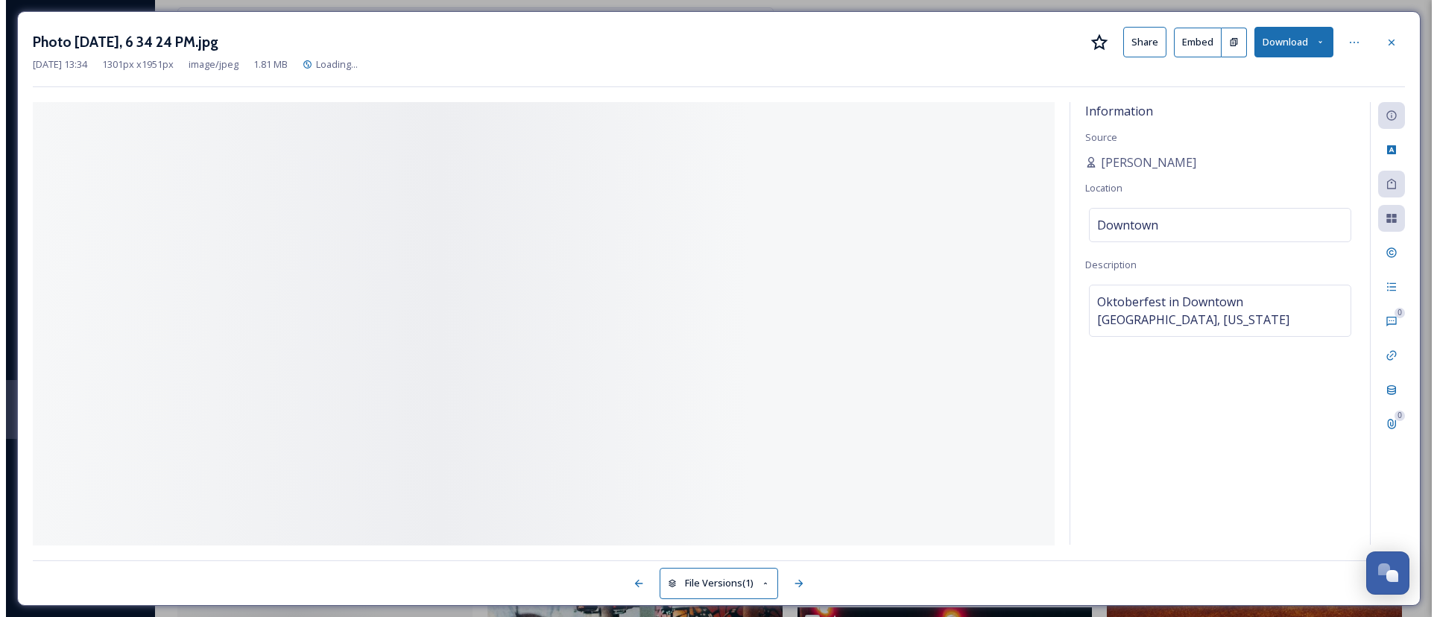
scroll to position [12129, 0]
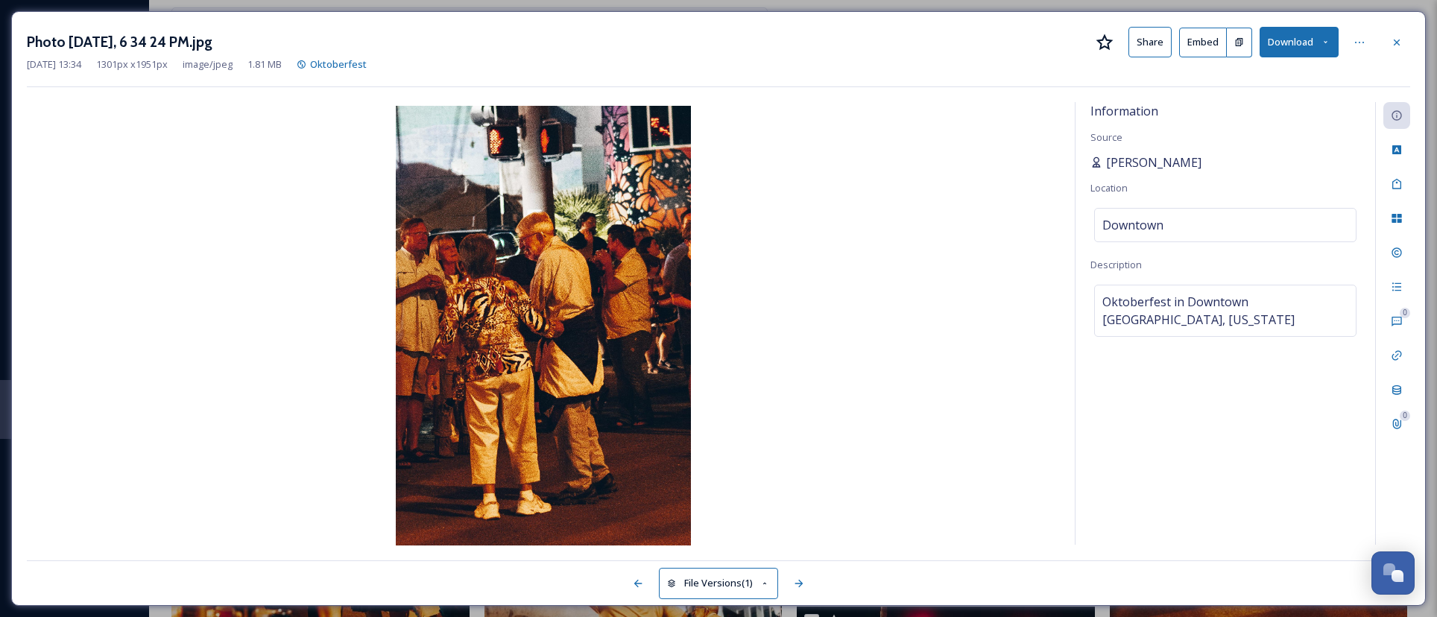
click at [1163, 159] on span "[PERSON_NAME]" at bounding box center [1153, 163] width 95 height 18
click at [121, 283] on img at bounding box center [543, 327] width 1033 height 443
